Goal: Task Accomplishment & Management: Use online tool/utility

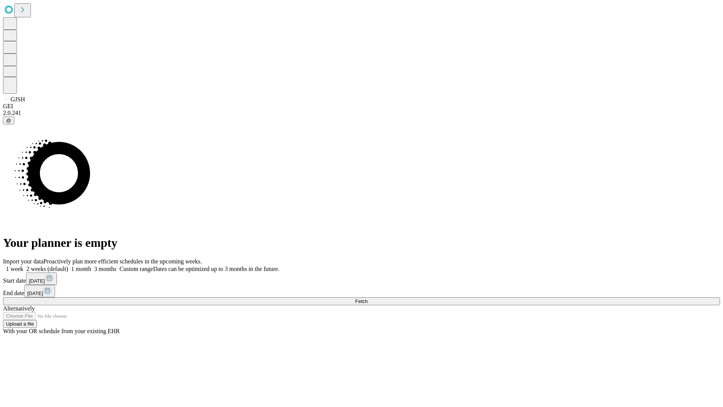
click at [367, 298] on span "Fetch" at bounding box center [361, 301] width 12 height 6
